Goal: Task Accomplishment & Management: Manage account settings

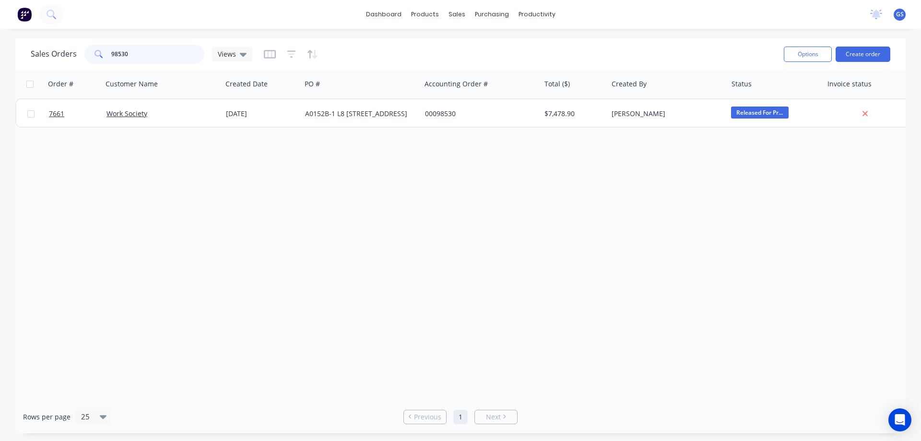
drag, startPoint x: 136, startPoint y: 55, endPoint x: 105, endPoint y: 57, distance: 31.7
click at [105, 57] on div "98530" at bounding box center [144, 54] width 120 height 19
type input "98826"
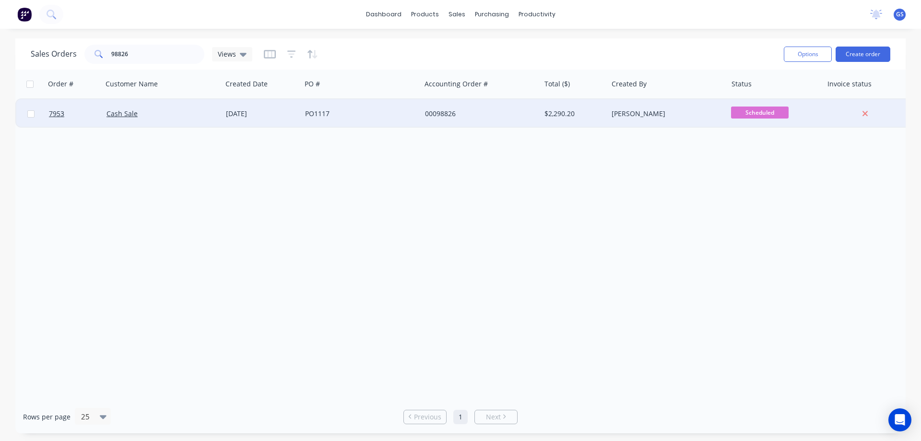
click at [172, 119] on div "Cash Sale" at bounding box center [162, 113] width 119 height 29
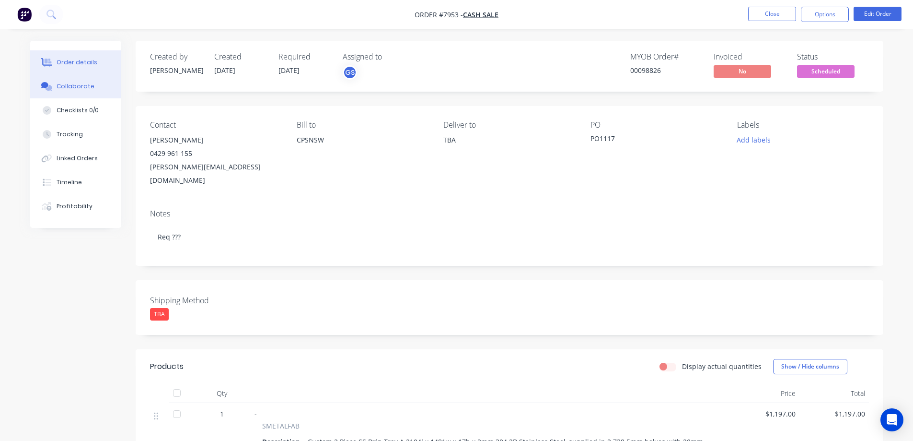
click at [85, 82] on button "Collaborate" at bounding box center [75, 86] width 91 height 24
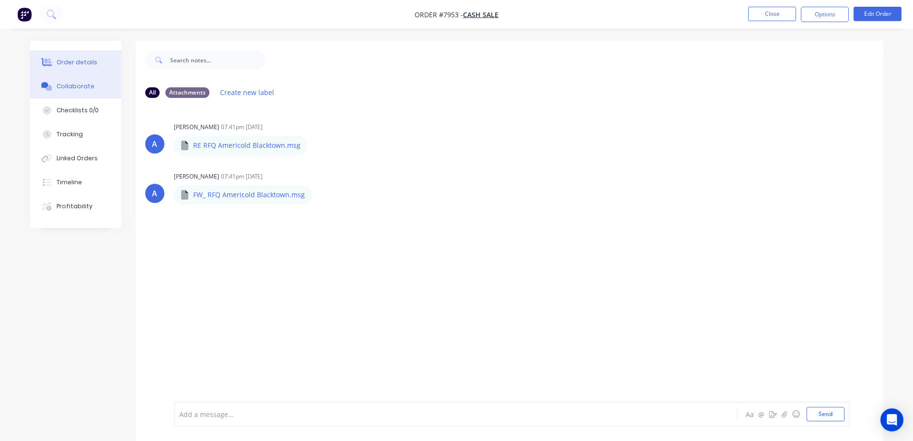
click at [72, 64] on div "Order details" at bounding box center [77, 62] width 41 height 9
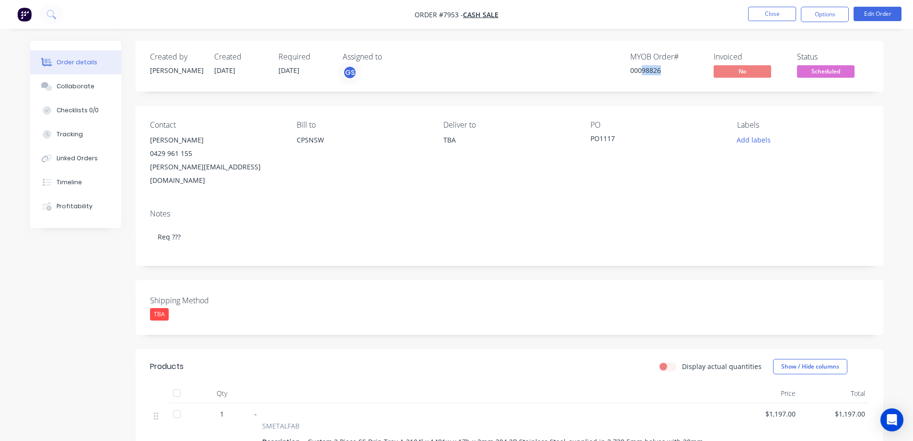
drag, startPoint x: 641, startPoint y: 69, endPoint x: 660, endPoint y: 81, distance: 22.6
click at [660, 81] on div "Created by [PERSON_NAME] Created [DATE] Required [DATE] Assigned to GS MYOB Ord…" at bounding box center [510, 66] width 748 height 51
copy div "98826"
drag, startPoint x: 279, startPoint y: 69, endPoint x: 305, endPoint y: 76, distance: 27.2
click at [305, 76] on div "Required [DATE]" at bounding box center [305, 66] width 53 height 28
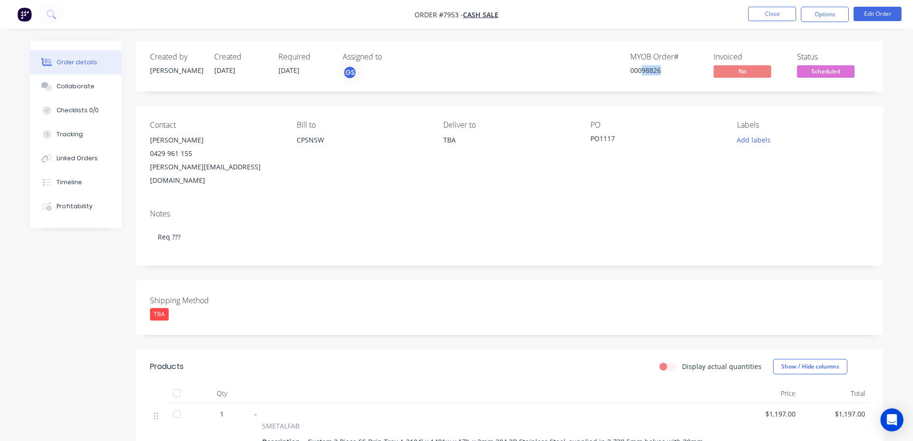
copy span "[DATE]"
click at [823, 72] on span "Scheduled" at bounding box center [826, 71] width 58 height 12
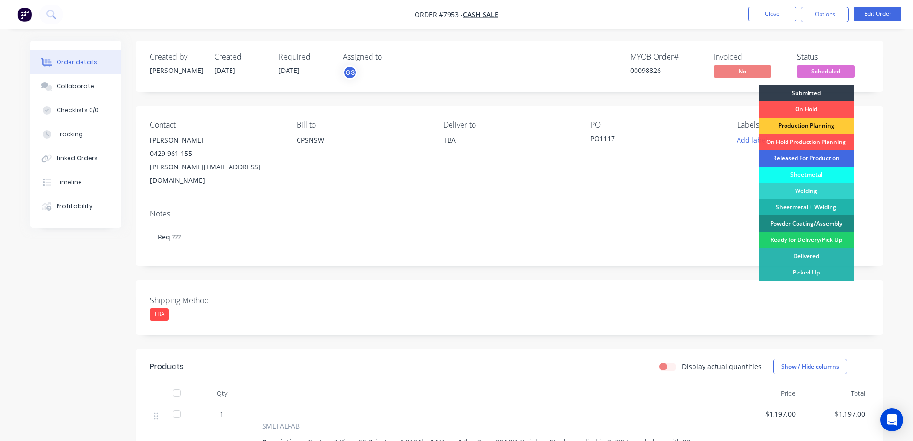
click at [811, 158] on div "Released For Production" at bounding box center [806, 158] width 95 height 16
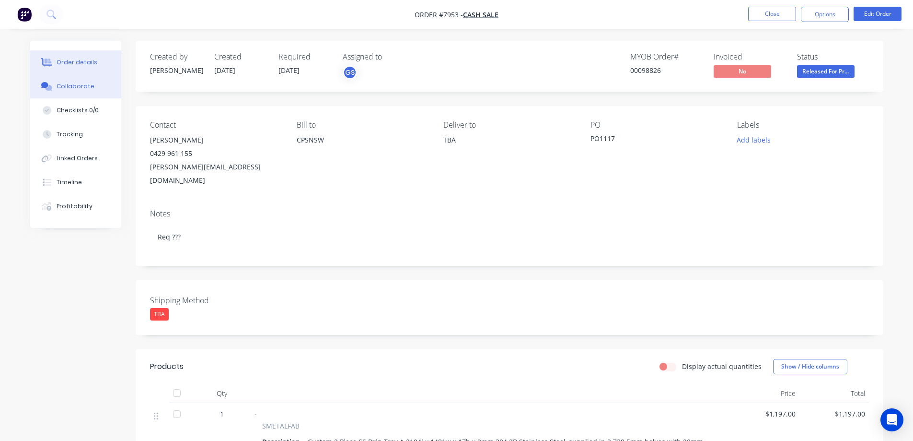
click at [72, 86] on div "Collaborate" at bounding box center [76, 86] width 38 height 9
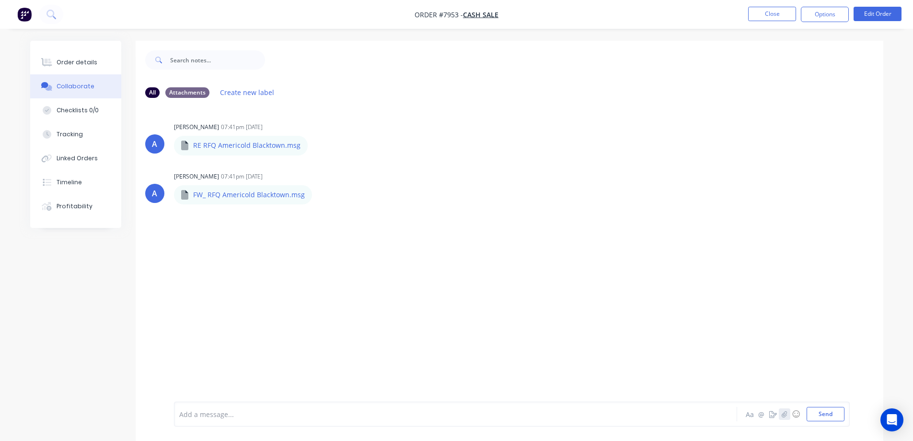
click at [786, 415] on icon "button" at bounding box center [785, 413] width 6 height 7
click at [826, 412] on button "Send" at bounding box center [826, 414] width 38 height 14
click at [78, 62] on div "Order details" at bounding box center [77, 62] width 41 height 9
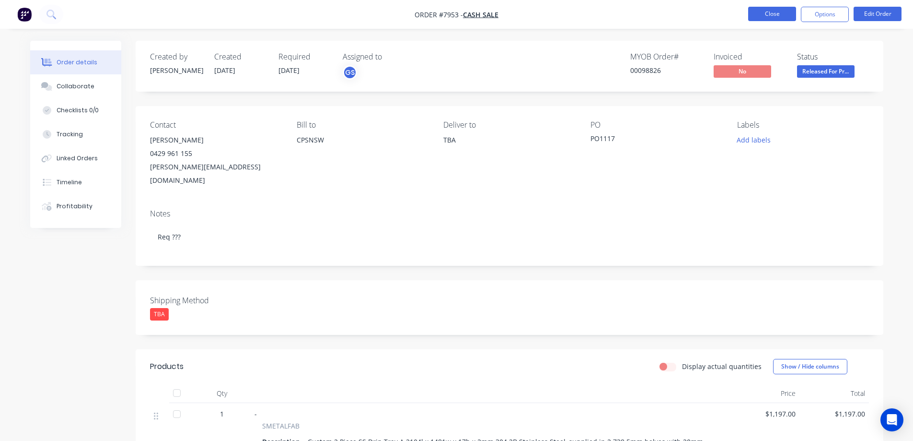
click at [779, 12] on button "Close" at bounding box center [772, 14] width 48 height 14
